Goal: Task Accomplishment & Management: Use online tool/utility

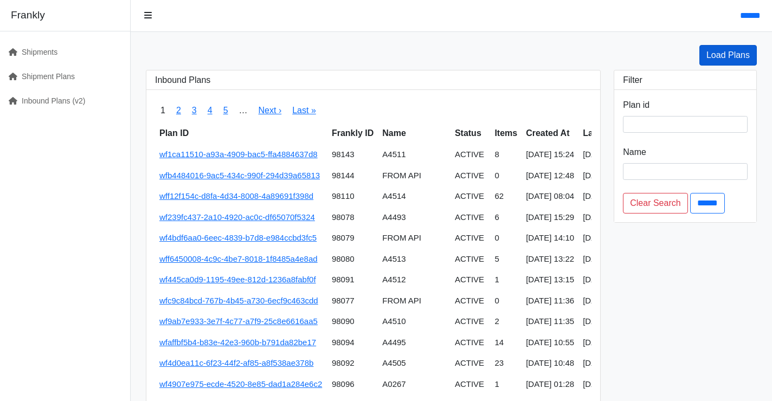
click at [716, 61] on link "Load Plans" at bounding box center [727, 55] width 57 height 21
click at [55, 99] on link "Inbound Plans (v2)" at bounding box center [60, 101] width 121 height 24
click at [72, 101] on link "Inbound Plans (v2)" at bounding box center [60, 101] width 121 height 24
click at [735, 60] on link "Load Plans" at bounding box center [727, 55] width 57 height 21
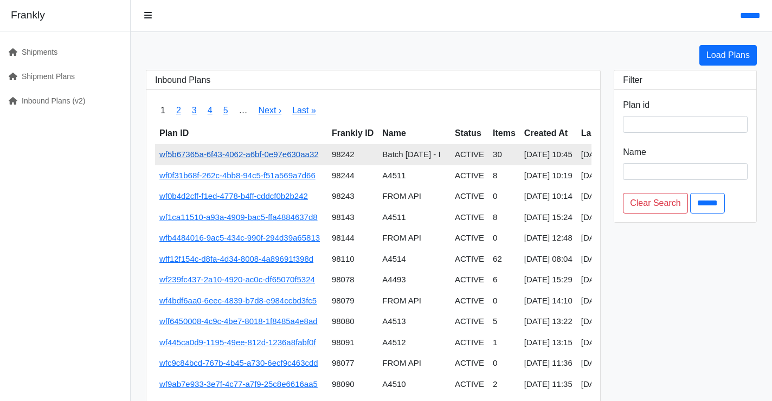
click at [308, 153] on link "wf5b67365a-6f43-4062-a6bf-0e97e630aa32" at bounding box center [238, 154] width 159 height 9
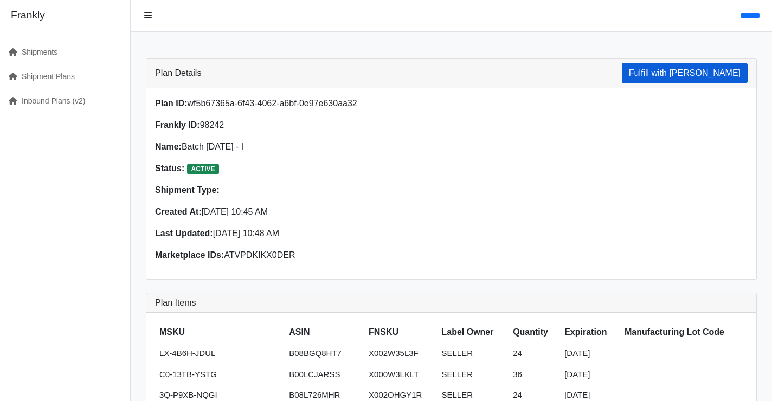
click at [685, 76] on button "Fulfill with Frankly" at bounding box center [685, 73] width 126 height 21
